Goal: Task Accomplishment & Management: Use online tool/utility

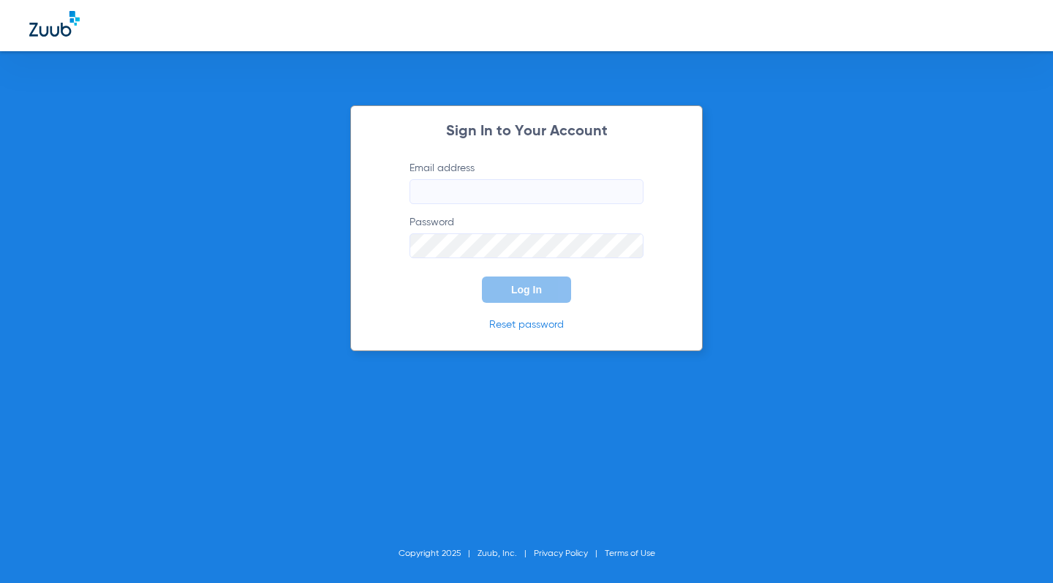
type input "[EMAIL_ADDRESS][DOMAIN_NAME]"
click at [518, 285] on span "Log In" at bounding box center [526, 290] width 31 height 12
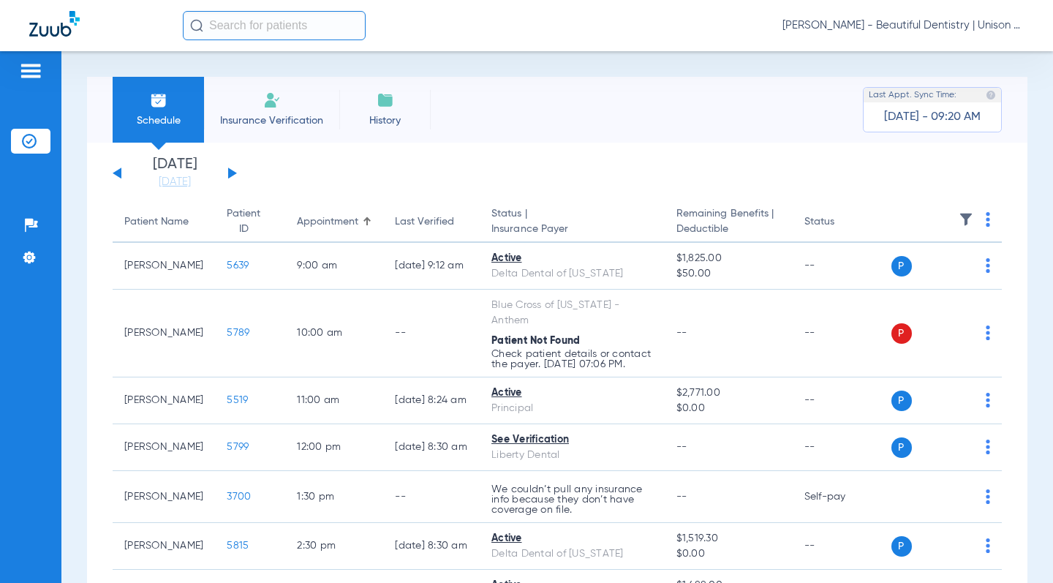
click at [228, 176] on button at bounding box center [232, 173] width 9 height 11
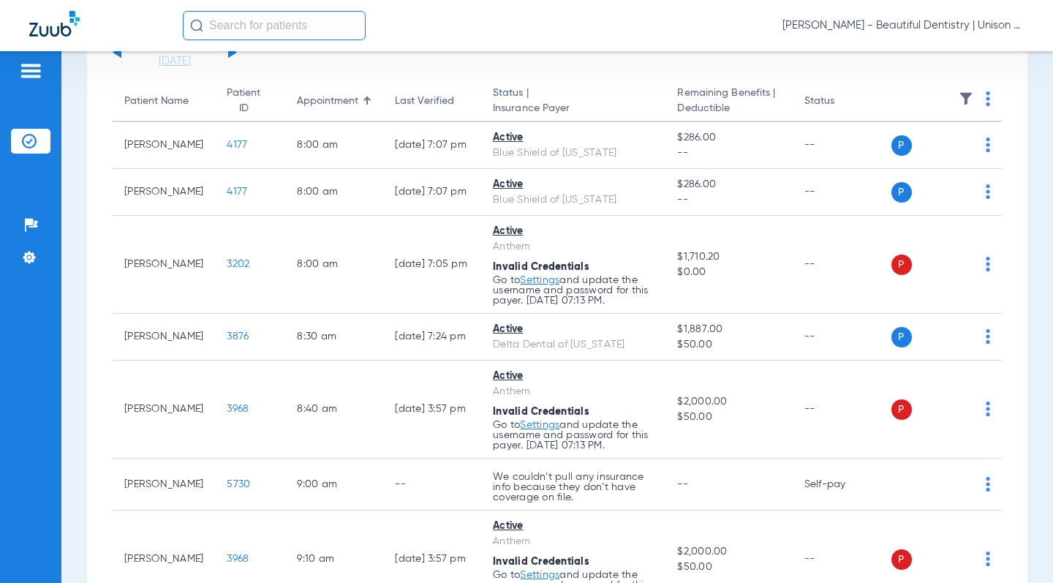
scroll to position [146, 0]
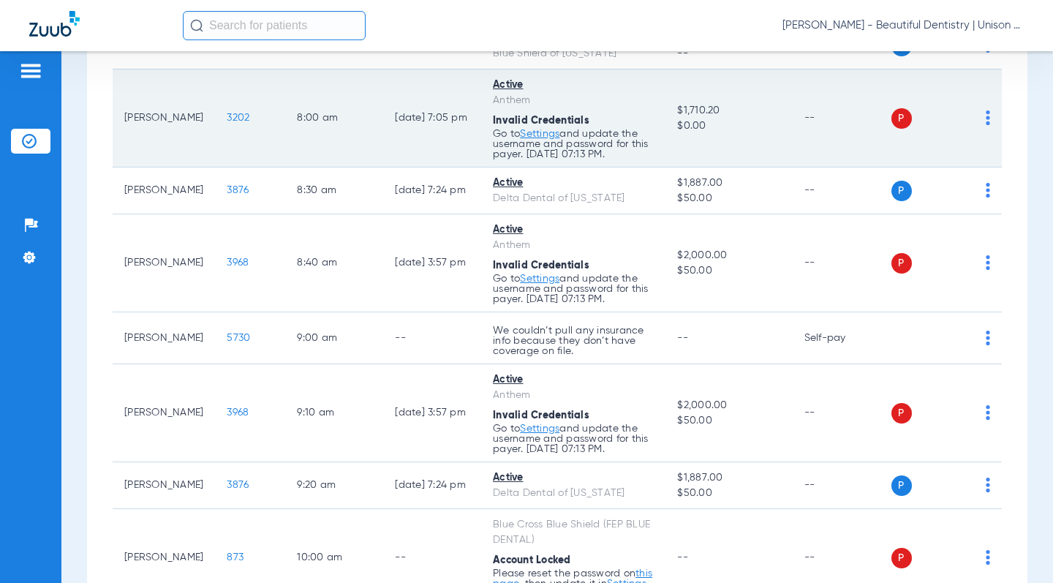
scroll to position [293, 0]
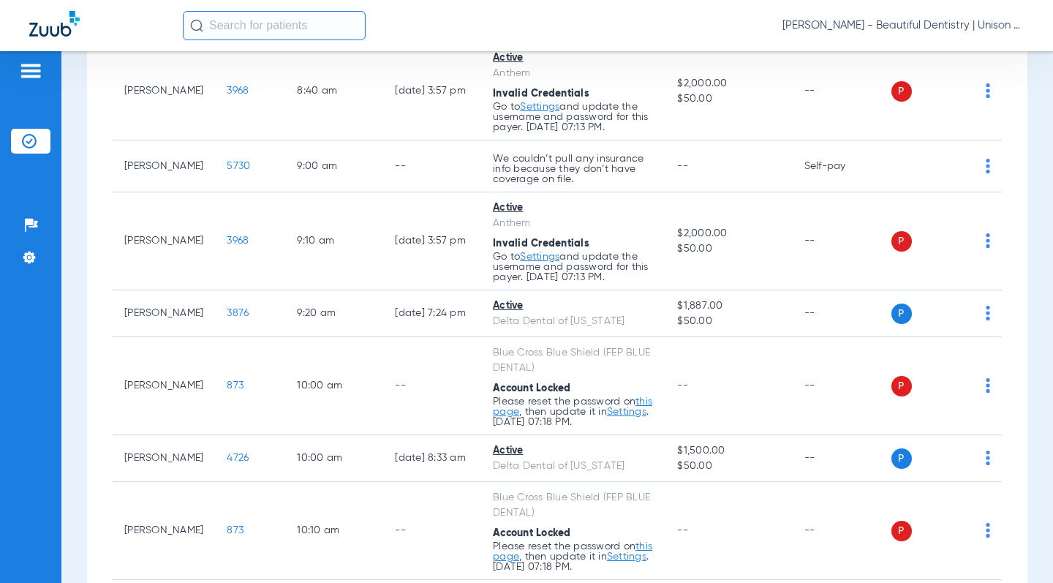
scroll to position [512, 0]
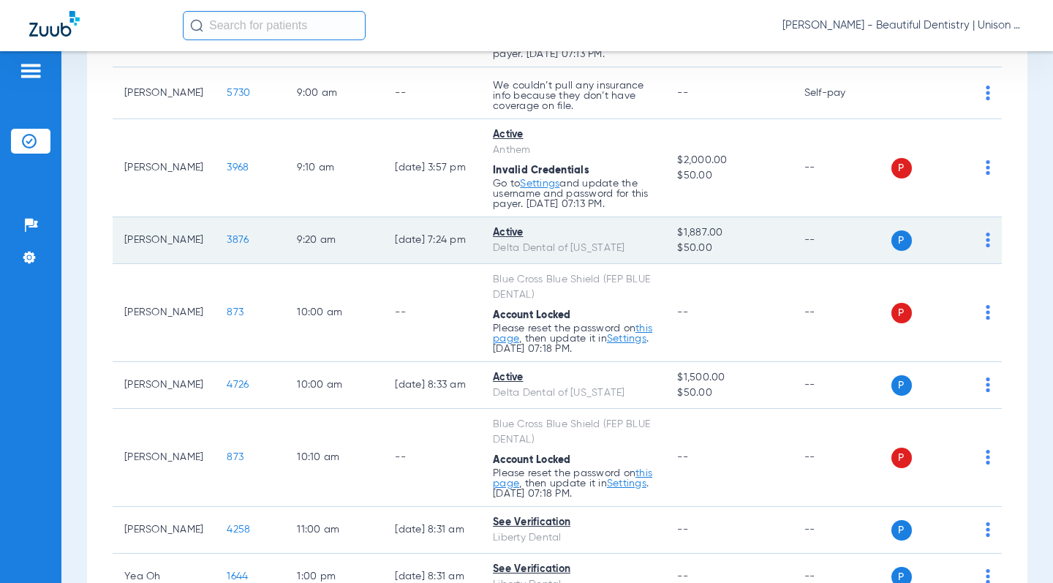
click at [227, 244] on span "3876" at bounding box center [238, 240] width 22 height 10
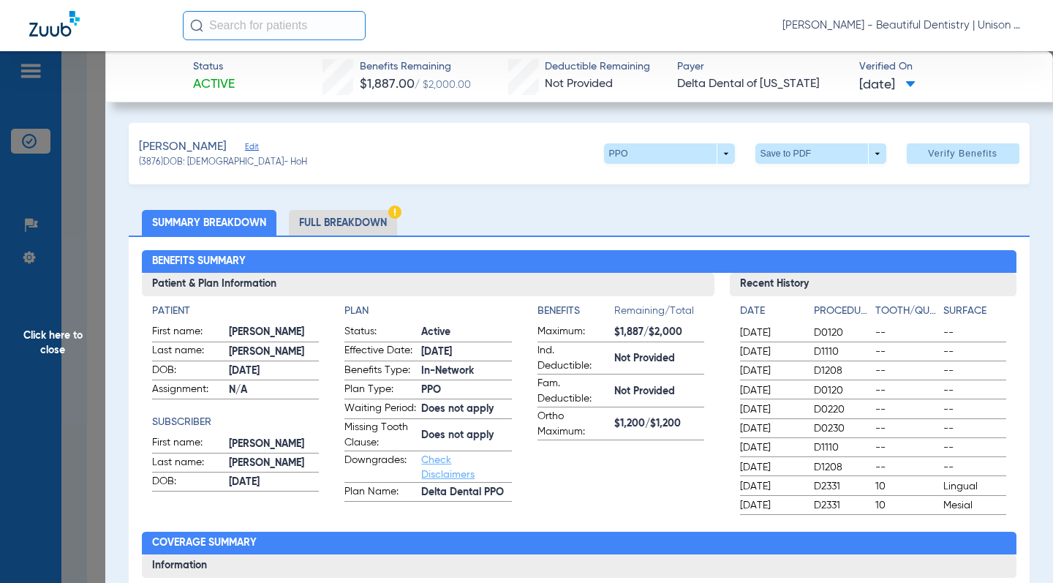
click at [94, 206] on span "Click here to close" at bounding box center [52, 342] width 105 height 583
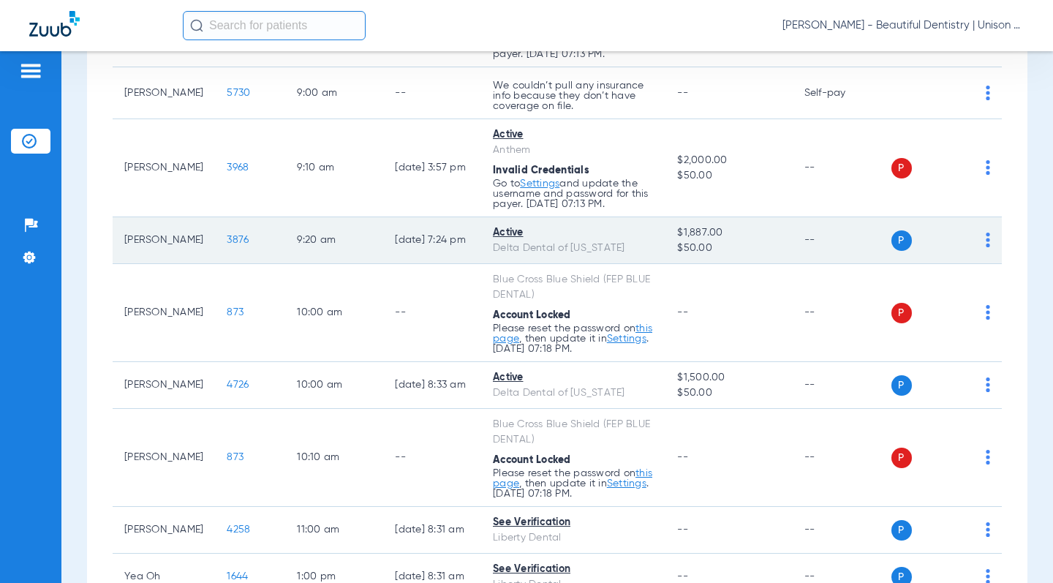
click at [227, 239] on span "3876" at bounding box center [238, 240] width 22 height 10
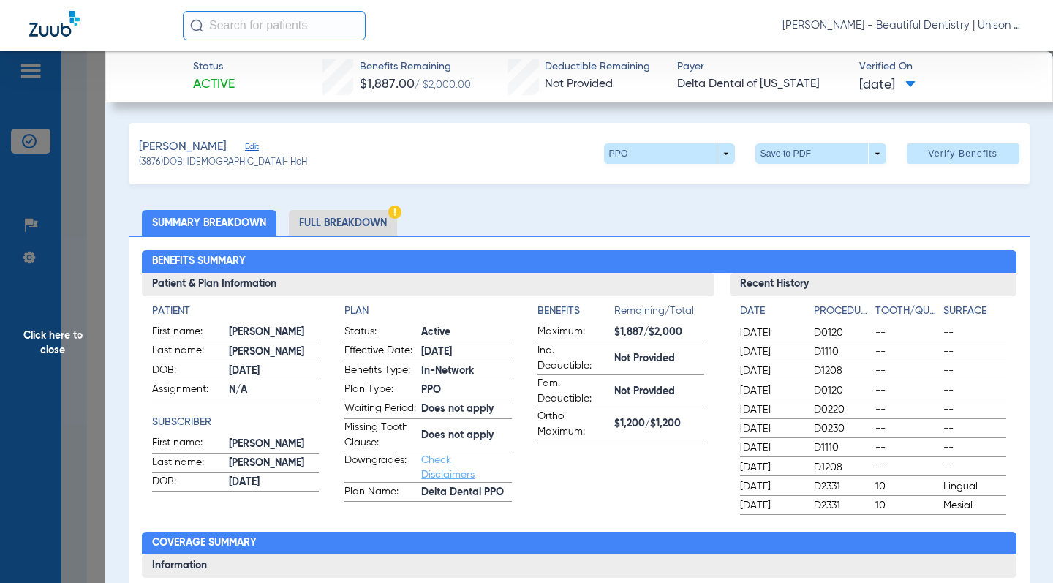
click at [484, 211] on ul "Summary Breakdown Full Breakdown" at bounding box center [579, 223] width 900 height 26
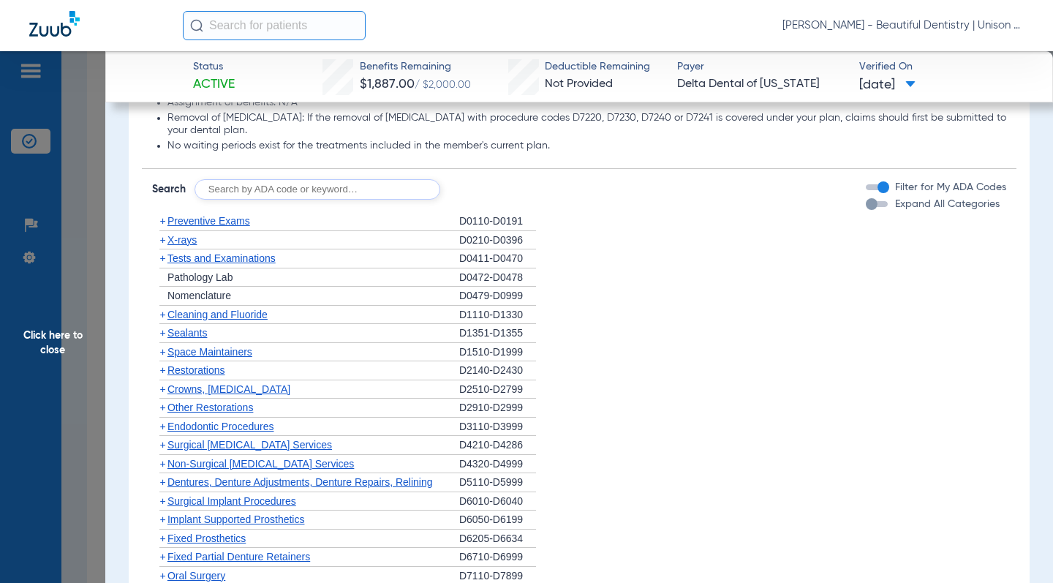
scroll to position [951, 0]
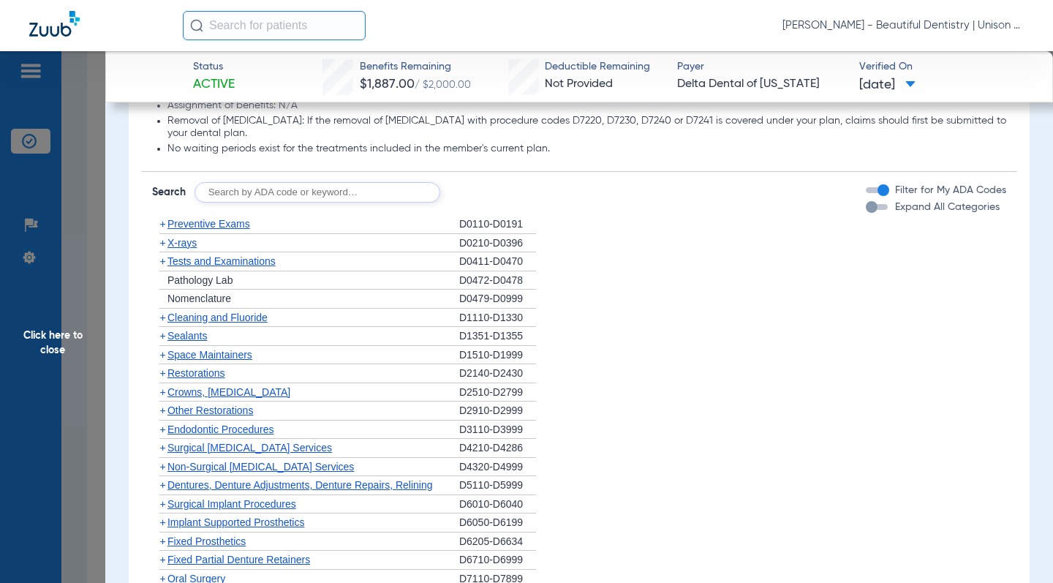
click at [160, 247] on span "+" at bounding box center [162, 243] width 6 height 12
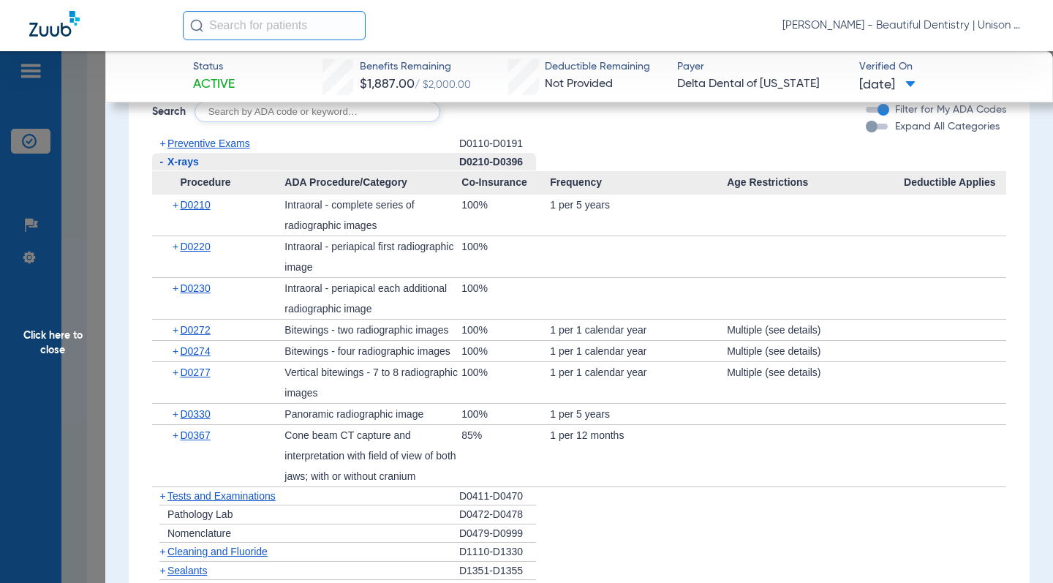
scroll to position [1097, 0]
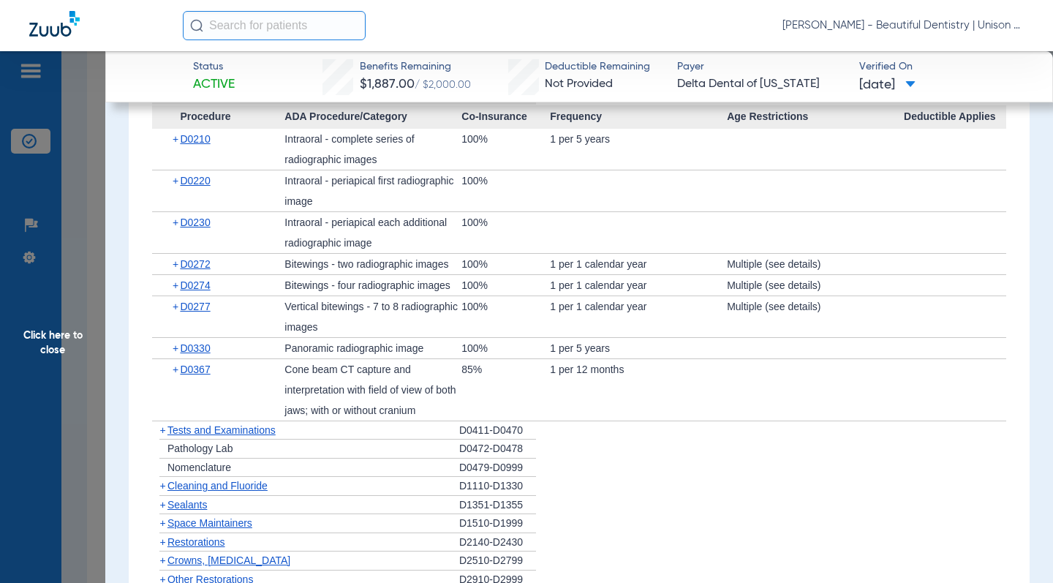
click at [163, 482] on span "+" at bounding box center [162, 486] width 6 height 12
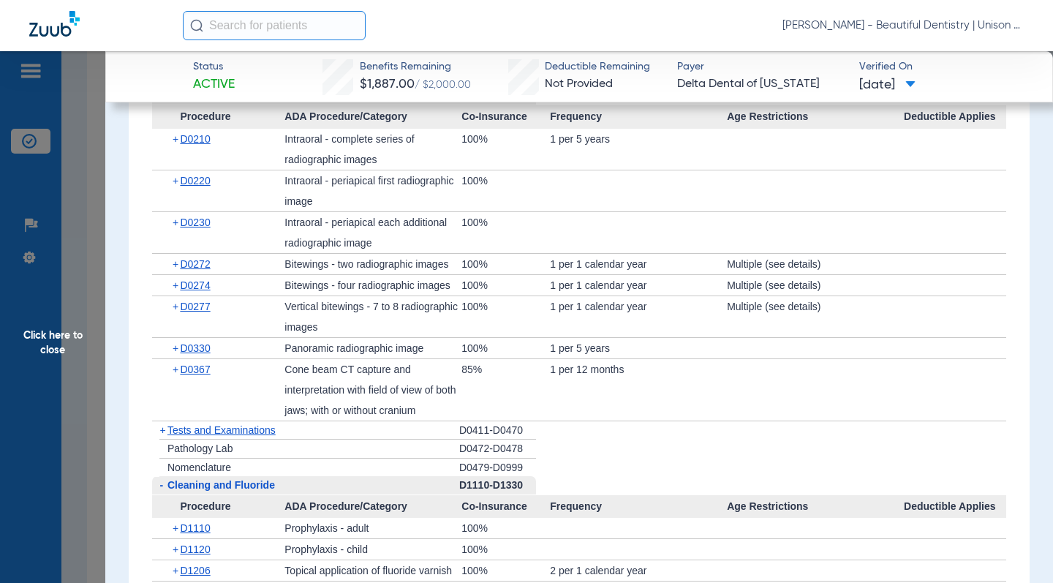
scroll to position [1244, 0]
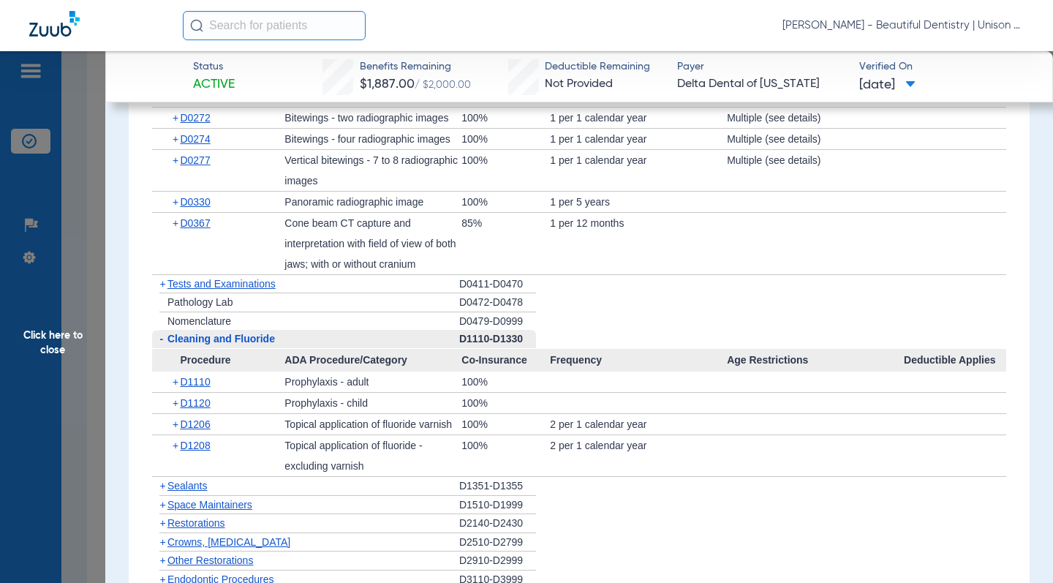
click at [622, 297] on li "+ Pathology Lab D0472-D0478" at bounding box center [579, 302] width 854 height 19
drag, startPoint x: 96, startPoint y: 158, endPoint x: 232, endPoint y: 220, distance: 149.6
click at [96, 158] on span "Click here to close" at bounding box center [52, 342] width 105 height 583
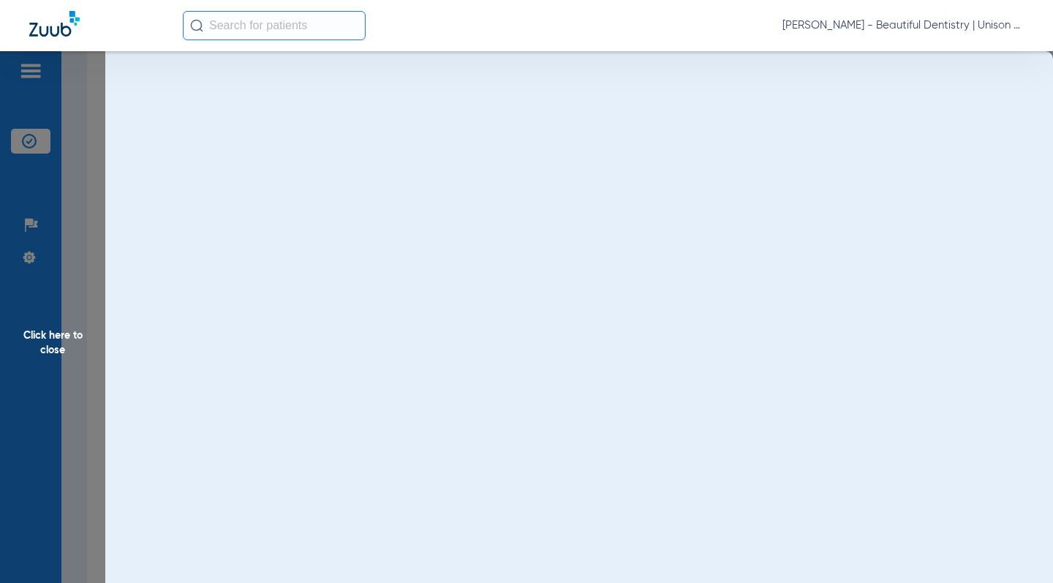
scroll to position [0, 0]
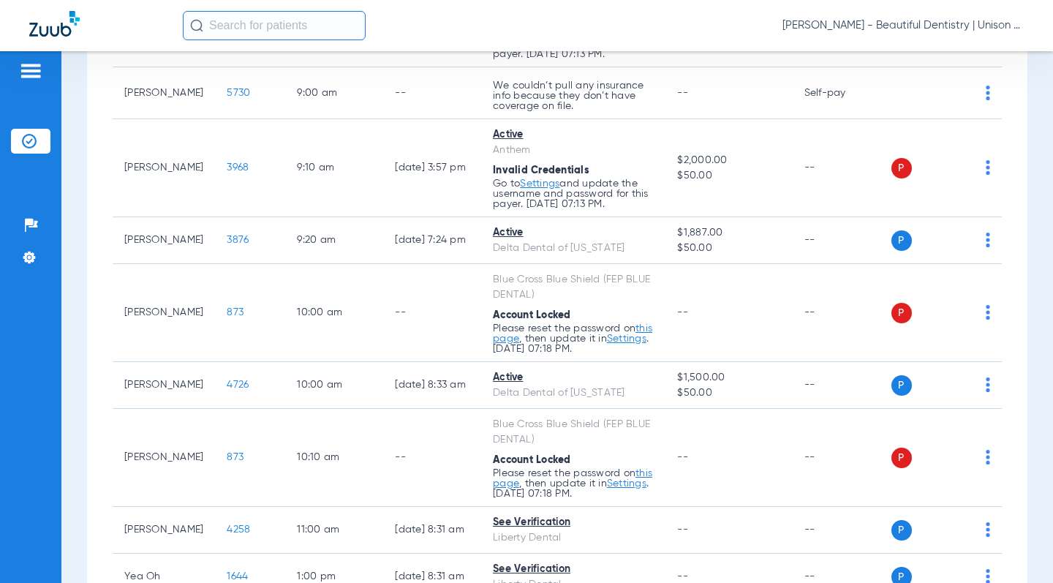
click at [96, 251] on div "[DATE] [DATE] [DATE] [DATE] [DATE] [DATE] [DATE] [DATE] [DATE] [DATE] [DATE] [D…" at bounding box center [557, 440] width 941 height 1619
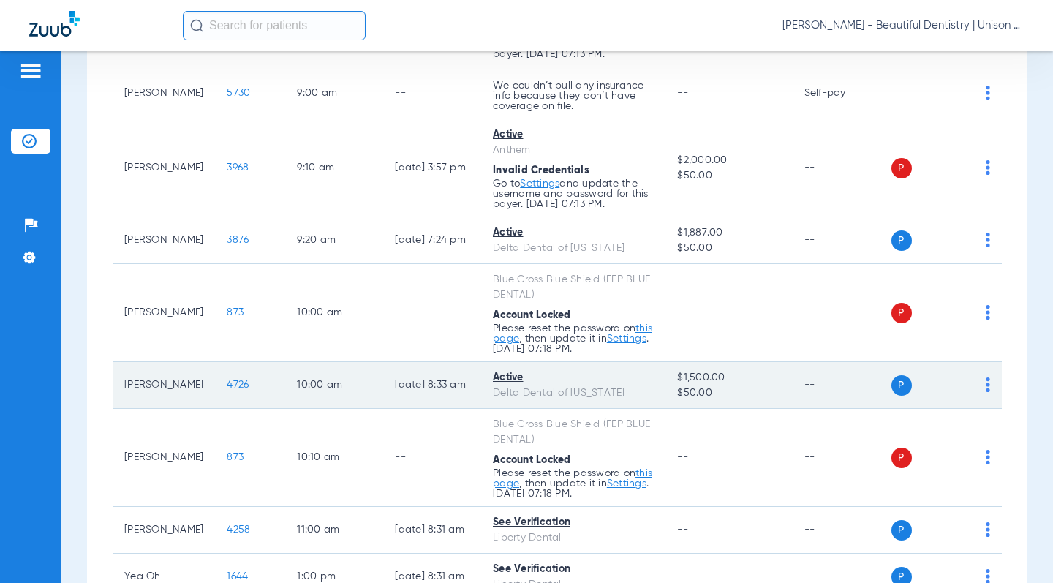
click at [227, 384] on span "4726" at bounding box center [238, 385] width 22 height 10
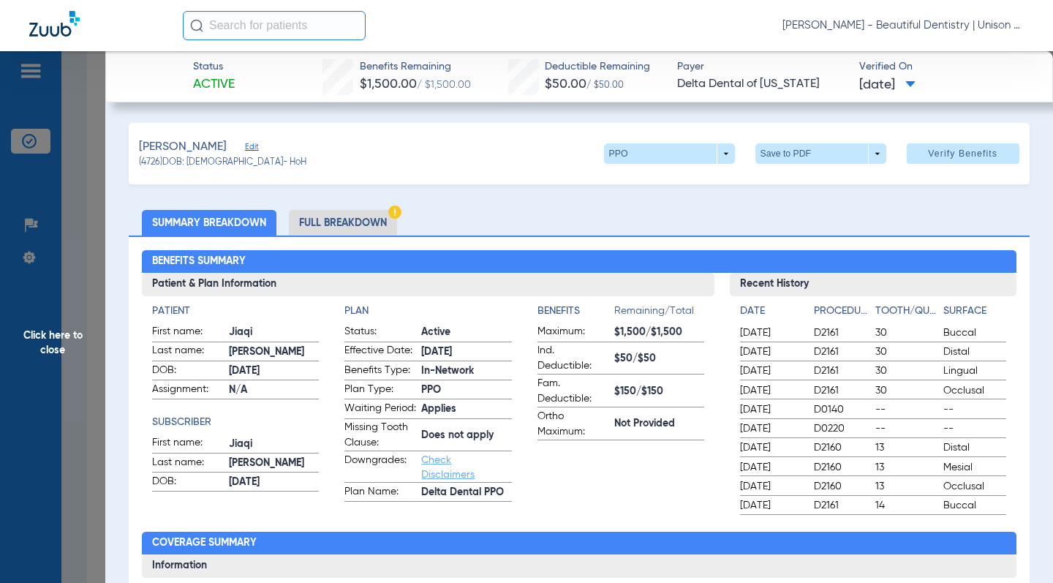
click at [465, 226] on ul "Summary Breakdown Full Breakdown" at bounding box center [579, 223] width 900 height 26
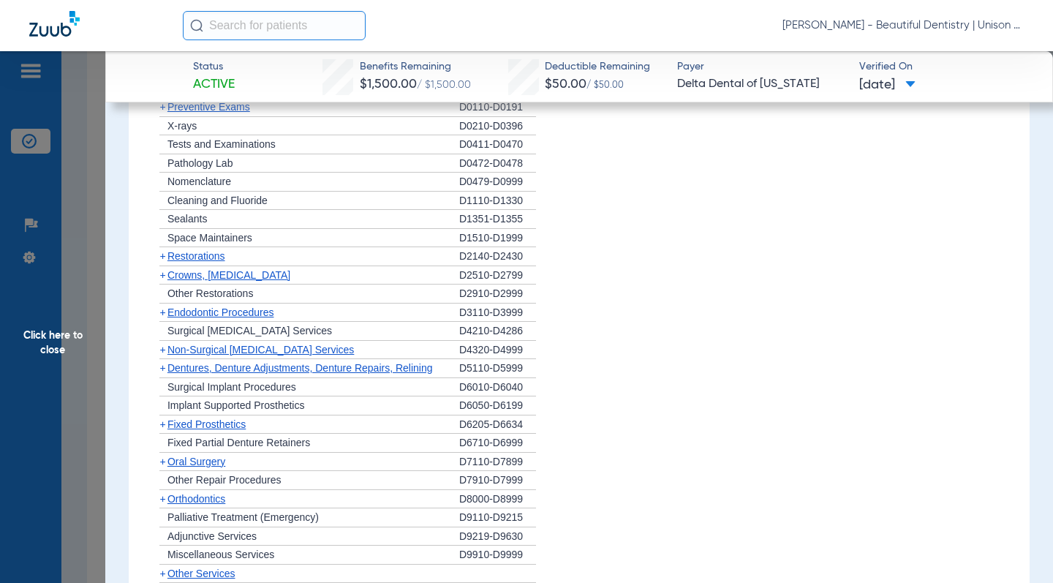
scroll to position [1024, 0]
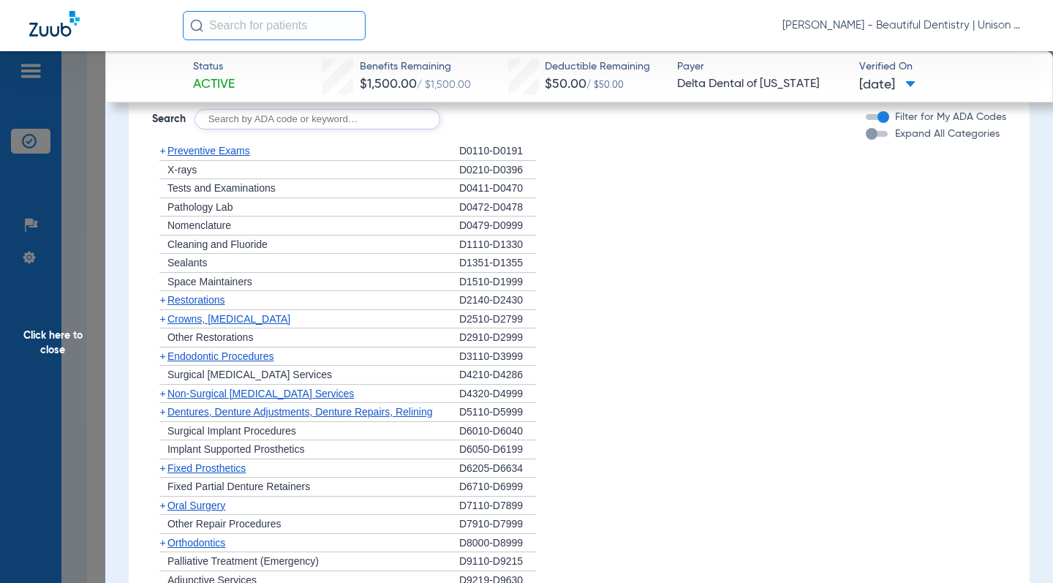
click at [162, 152] on span "+" at bounding box center [162, 151] width 6 height 12
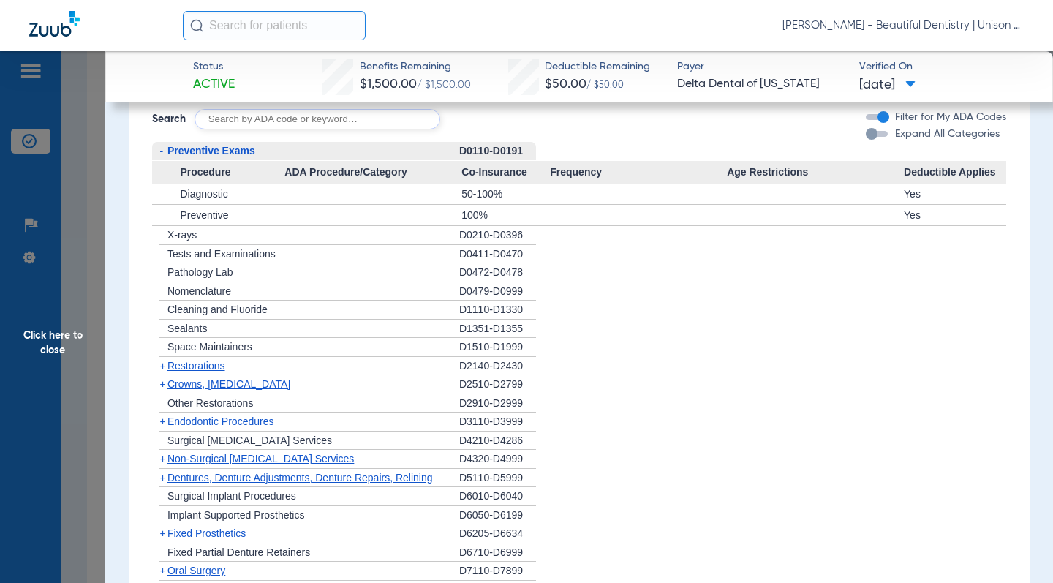
click at [127, 190] on app-member-insurance-verification-view "Status Active Benefits Remaining $1,500.00 / $1,500.00 Deductible Remaining $50…" at bounding box center [579, 411] width 948 height 2769
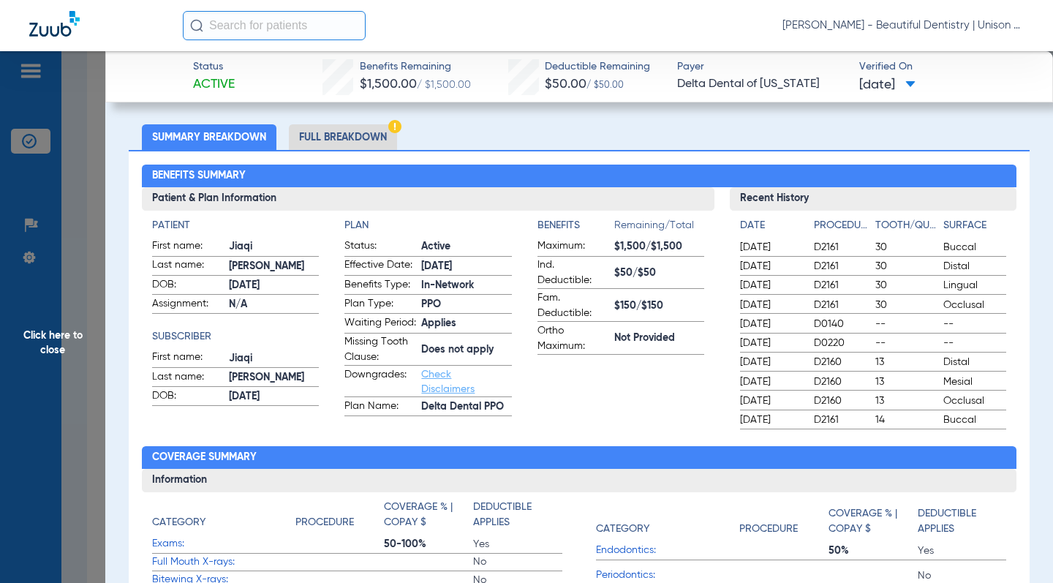
scroll to position [0, 0]
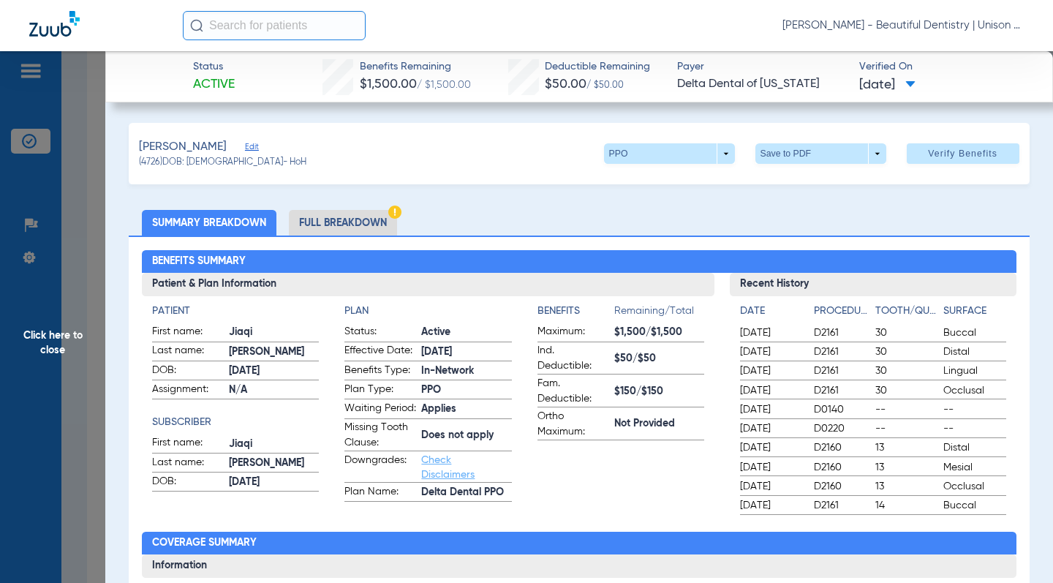
click at [93, 233] on span "Click here to close" at bounding box center [52, 342] width 105 height 583
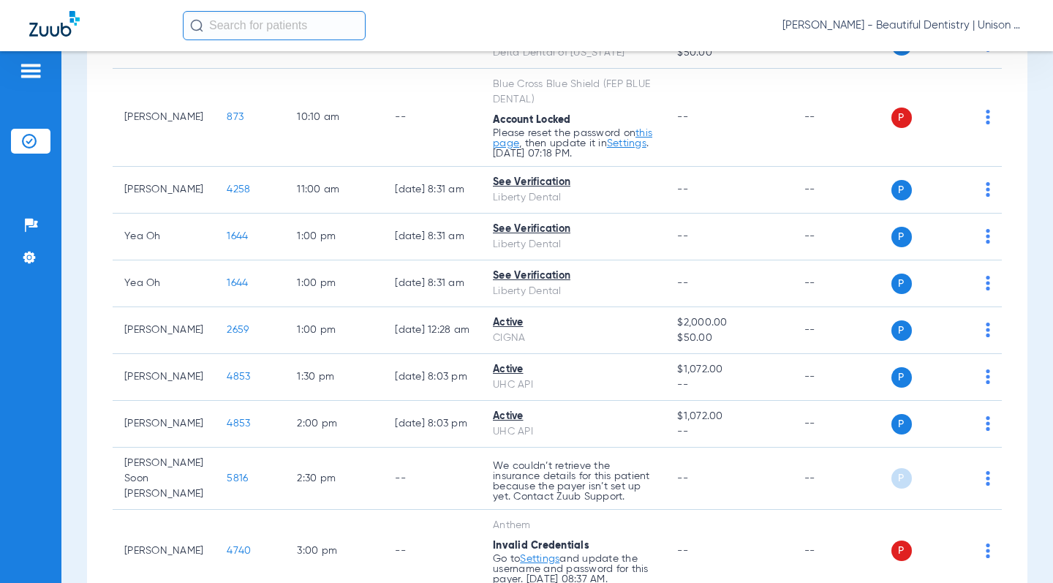
scroll to position [878, 0]
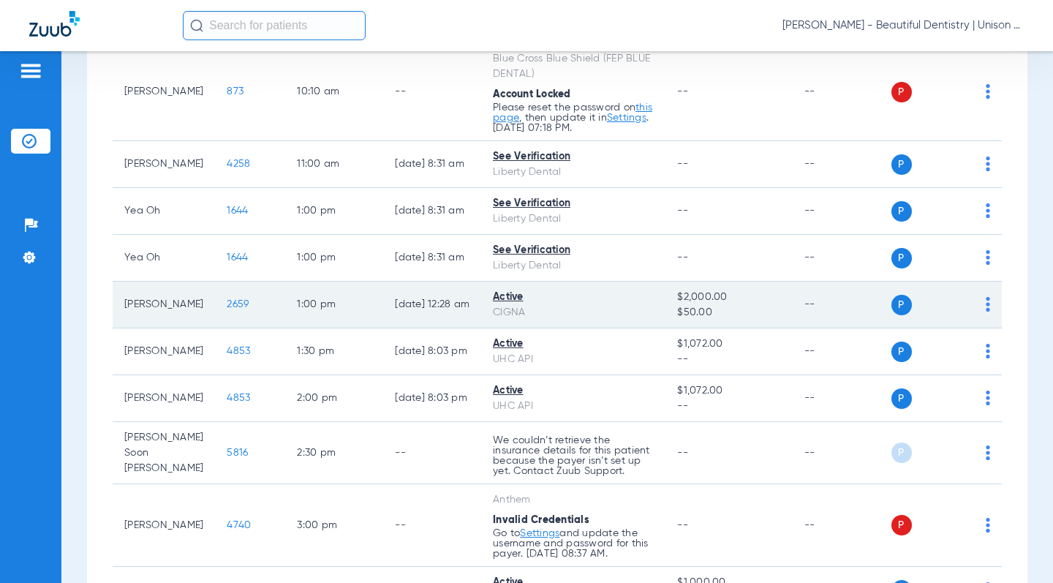
click at [227, 306] on span "2659" at bounding box center [238, 304] width 22 height 10
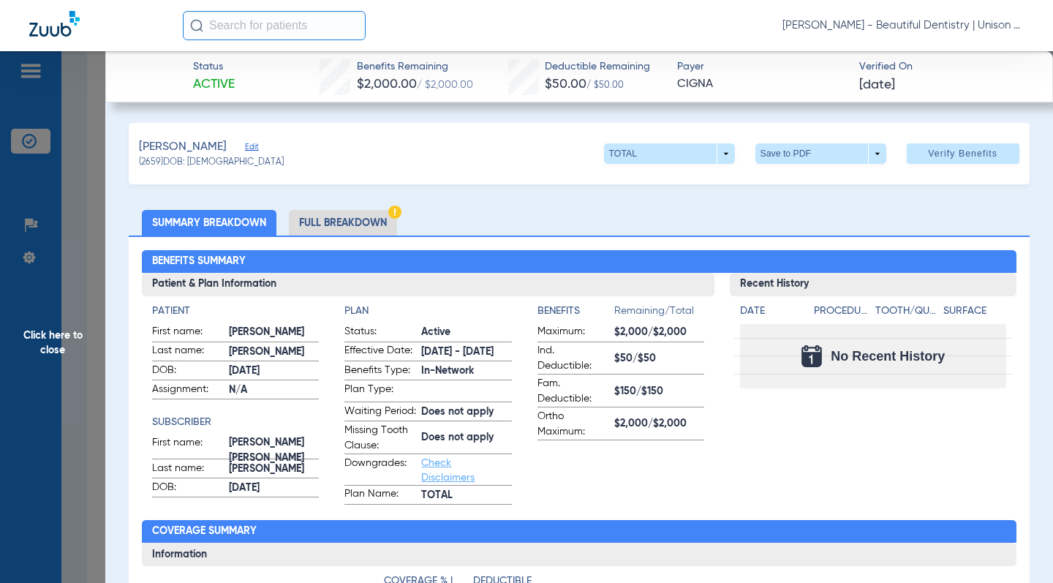
click at [455, 224] on ul "Summary Breakdown Full Breakdown" at bounding box center [579, 223] width 900 height 26
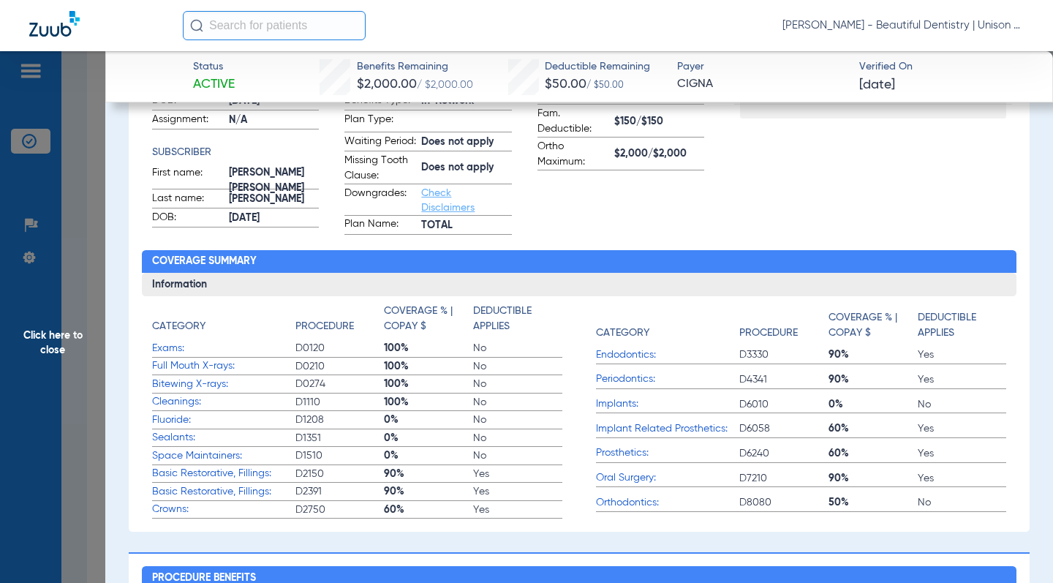
scroll to position [0, 0]
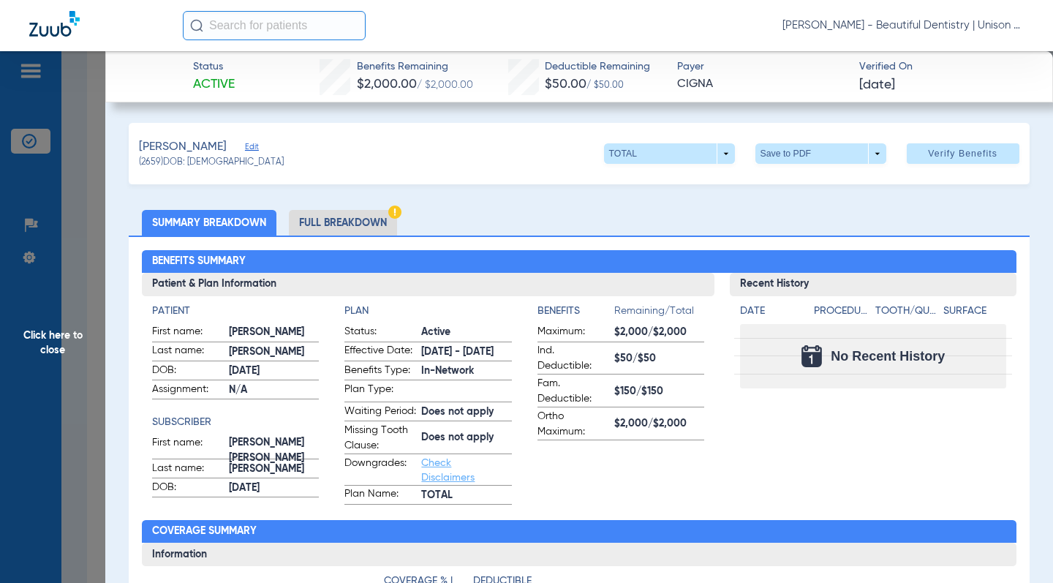
click at [373, 224] on li "Full Breakdown" at bounding box center [343, 223] width 108 height 26
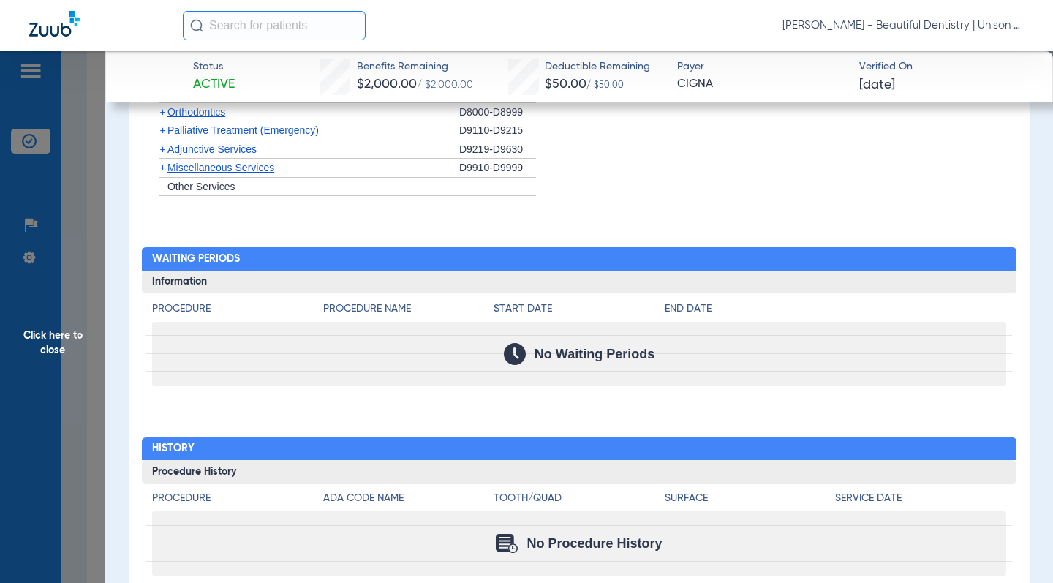
scroll to position [2017, 0]
